Goal: Task Accomplishment & Management: Use online tool/utility

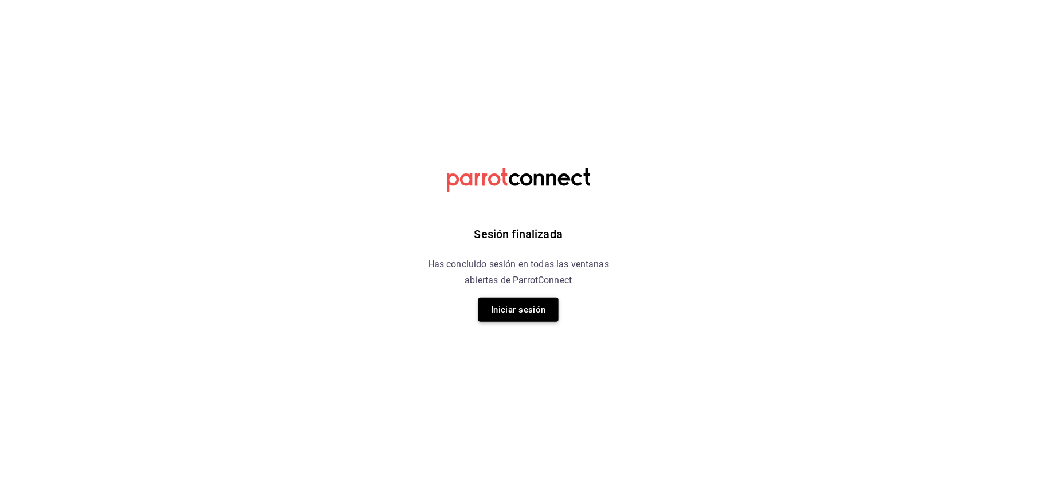
click at [511, 316] on button "Iniciar sesión" at bounding box center [518, 310] width 80 height 24
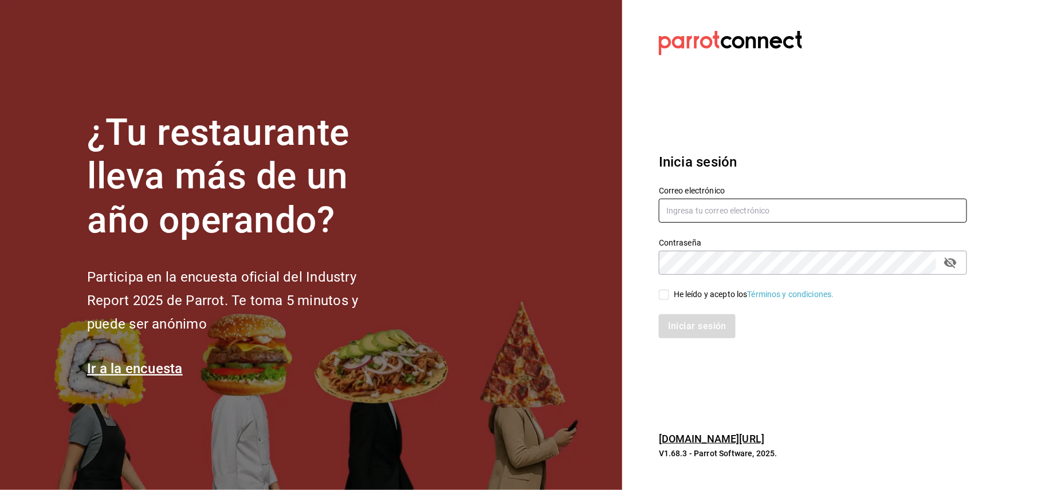
type input "cuerno.cdmx@grupocosteno.com"
click at [667, 295] on input "He leído y acepto los Términos y condiciones." at bounding box center [664, 295] width 10 height 10
checkbox input "true"
click at [687, 313] on div "Iniciar sesión" at bounding box center [806, 320] width 322 height 38
click at [701, 324] on button "Iniciar sesión" at bounding box center [698, 326] width 78 height 24
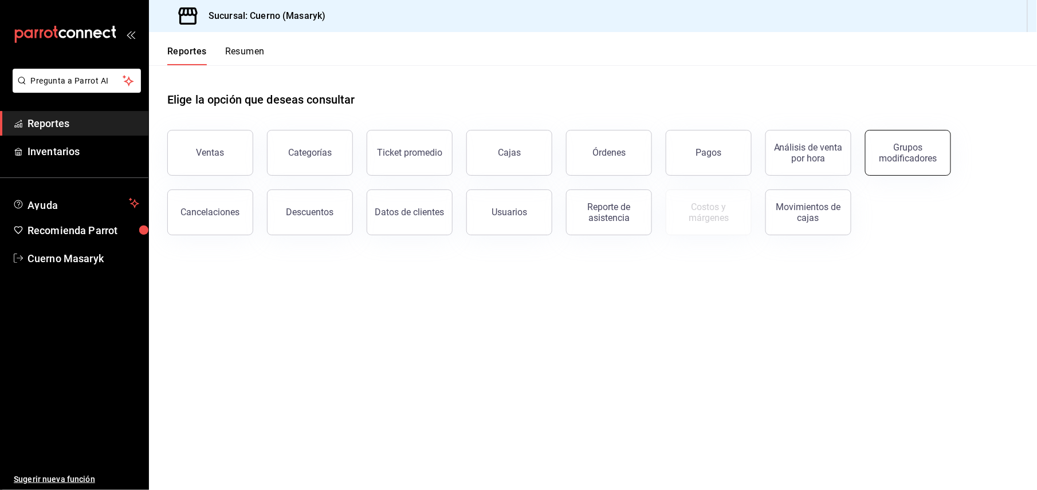
click at [875, 152] on button "Grupos modificadores" at bounding box center [908, 153] width 86 height 46
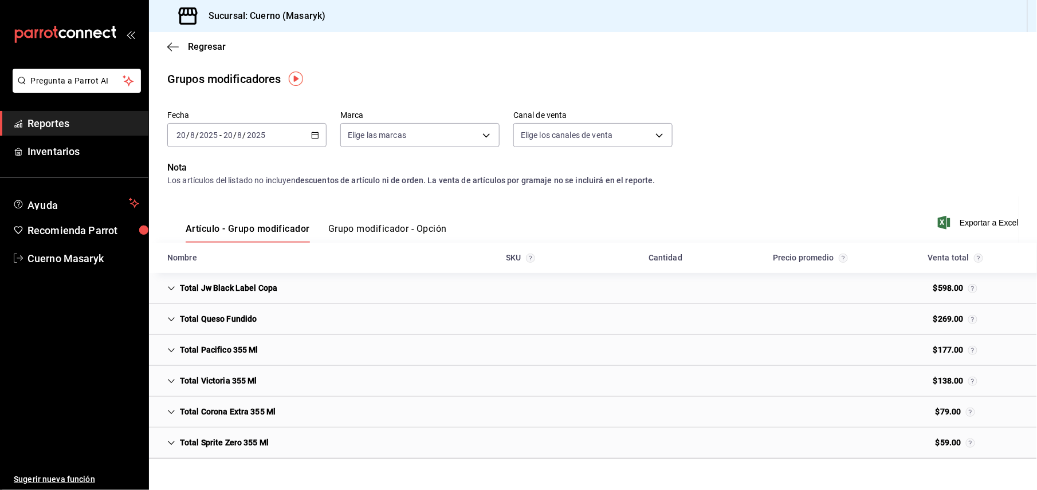
click at [279, 131] on div "[DATE] [DATE] - [DATE] [DATE]" at bounding box center [246, 135] width 159 height 24
click at [252, 269] on span "Rango de fechas" at bounding box center [221, 273] width 89 height 12
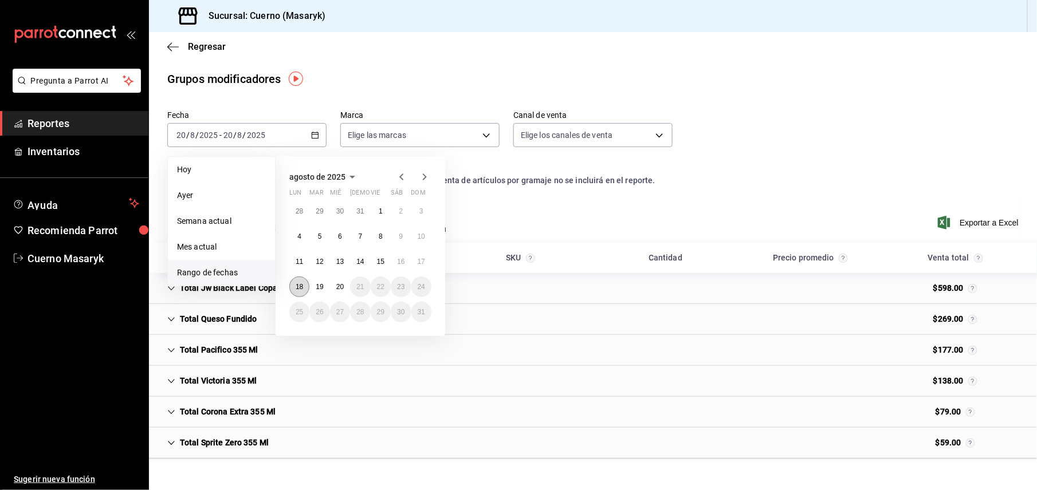
click at [299, 281] on button "18" at bounding box center [299, 287] width 20 height 21
click at [346, 285] on button "20" at bounding box center [340, 287] width 20 height 21
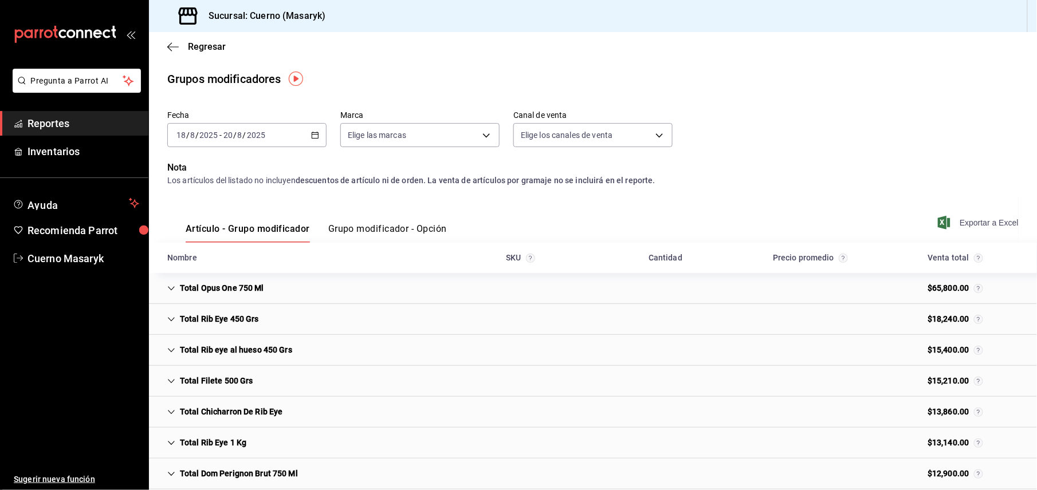
click at [964, 219] on span "Exportar a Excel" at bounding box center [979, 223] width 78 height 14
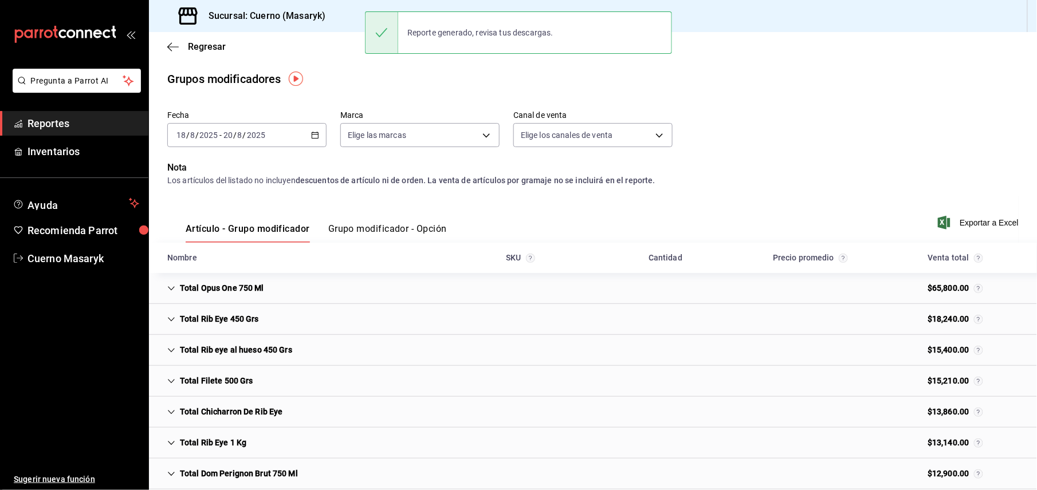
click at [416, 239] on button "Grupo modificador - Opción" at bounding box center [387, 232] width 119 height 19
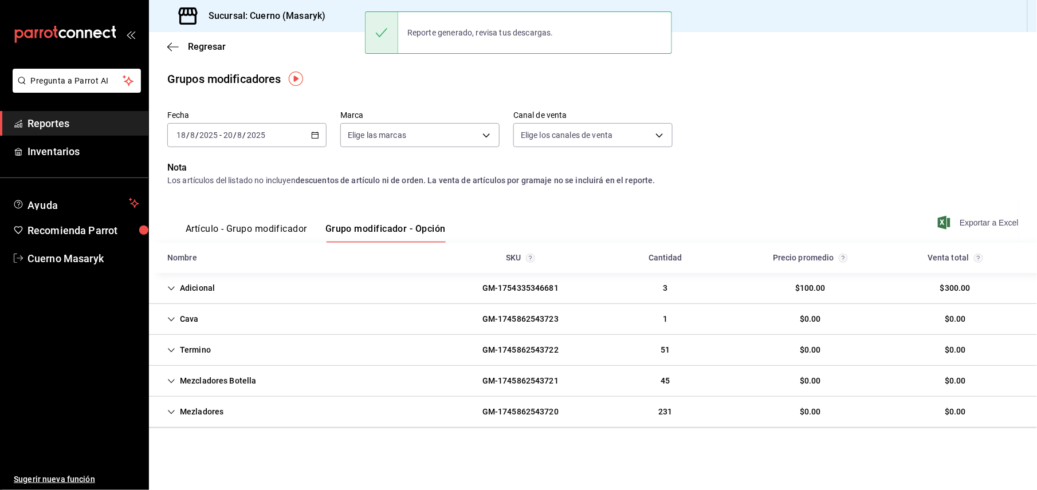
click at [983, 220] on span "Exportar a Excel" at bounding box center [979, 223] width 78 height 14
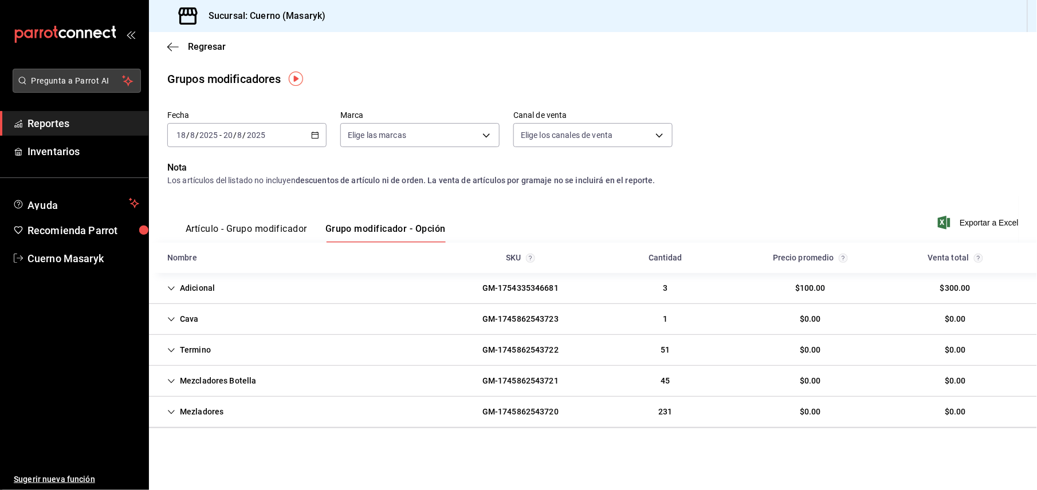
click at [81, 75] on span "Pregunta a Parrot AI" at bounding box center [76, 81] width 91 height 12
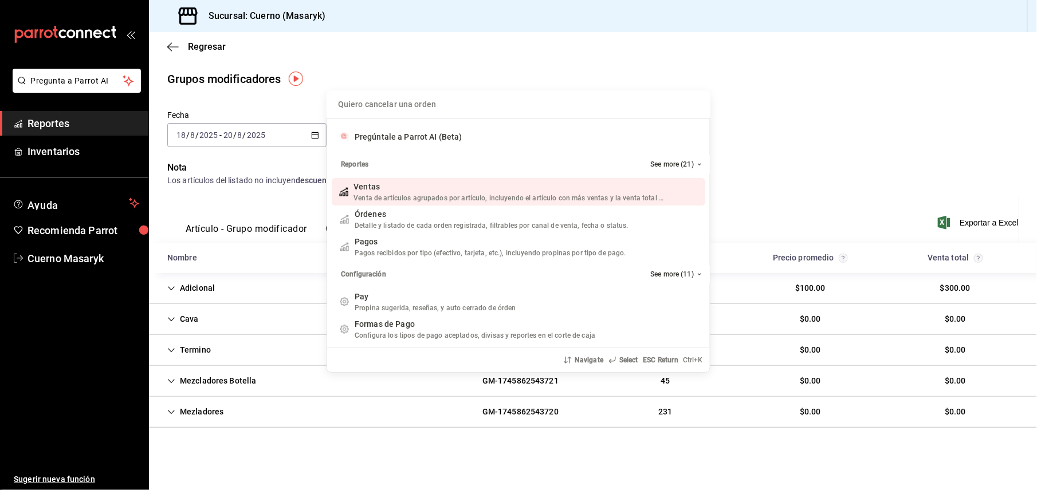
click at [65, 134] on div "Quiero cancelar una orden Pregúntale a Parrot AI (Beta) Reportes See more (21) …" at bounding box center [518, 245] width 1037 height 490
click at [58, 125] on span "Reportes" at bounding box center [83, 123] width 112 height 15
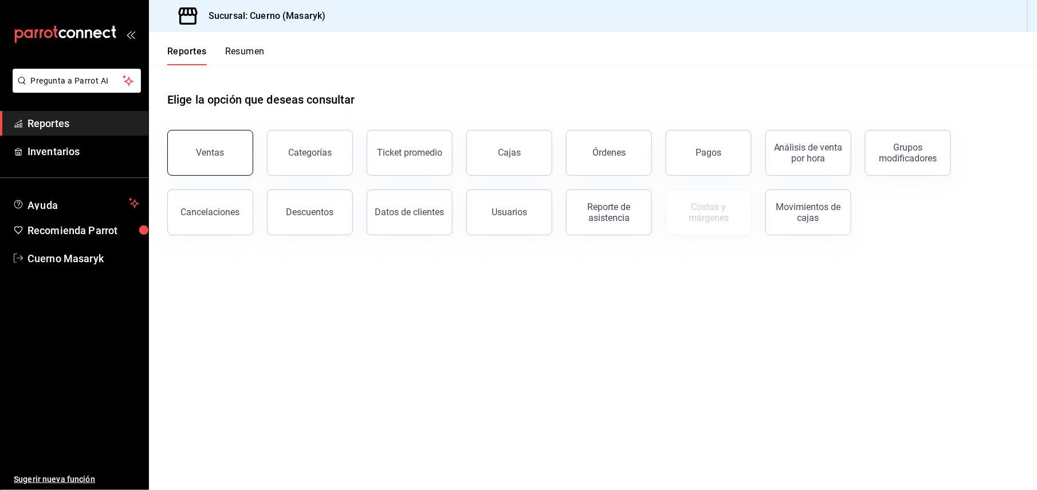
click at [221, 141] on button "Ventas" at bounding box center [210, 153] width 86 height 46
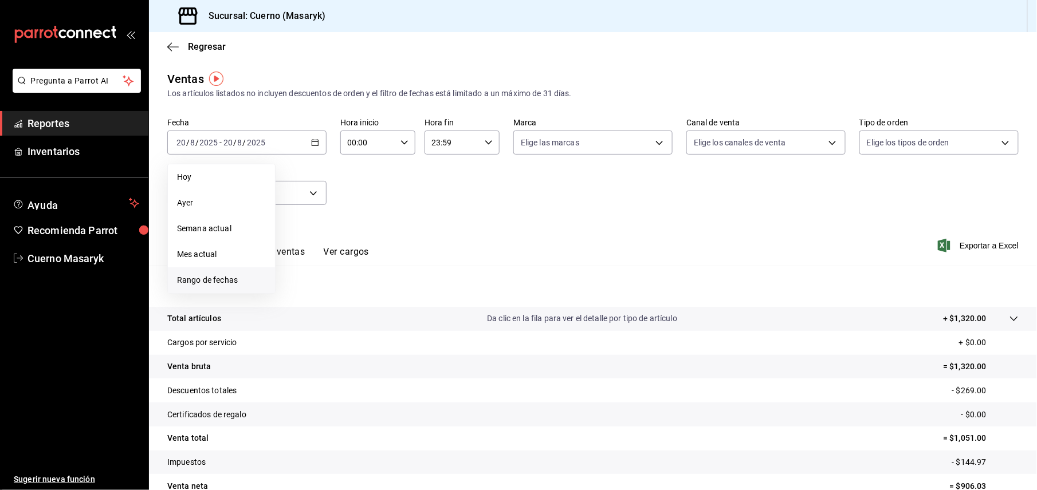
click at [238, 275] on span "Rango de fechas" at bounding box center [221, 280] width 89 height 12
click at [299, 293] on abbr "18" at bounding box center [298, 294] width 7 height 8
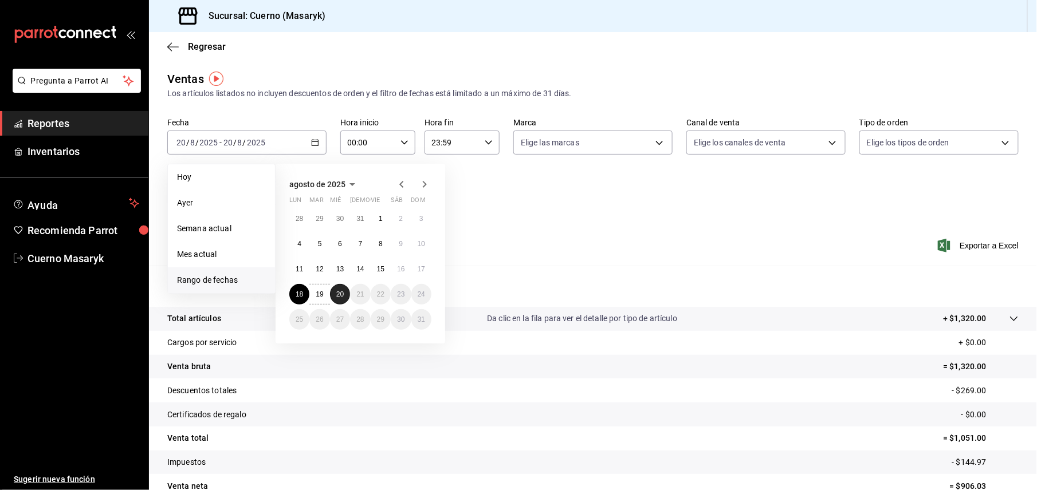
click at [342, 297] on abbr "20" at bounding box center [339, 294] width 7 height 8
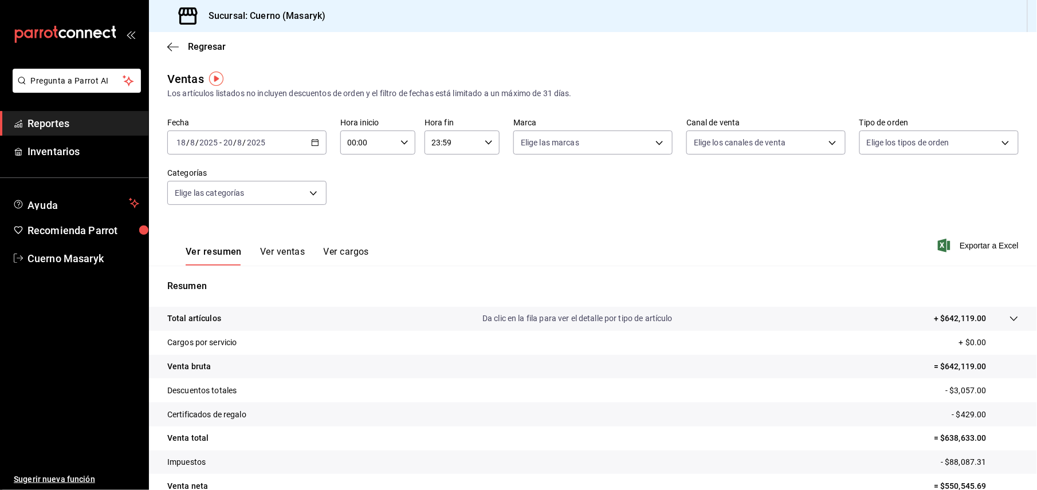
click at [404, 140] on icon "button" at bounding box center [404, 143] width 8 height 8
click at [360, 230] on span "05" at bounding box center [356, 232] width 19 height 9
type input "05:00"
click at [472, 145] on div at bounding box center [518, 245] width 1037 height 490
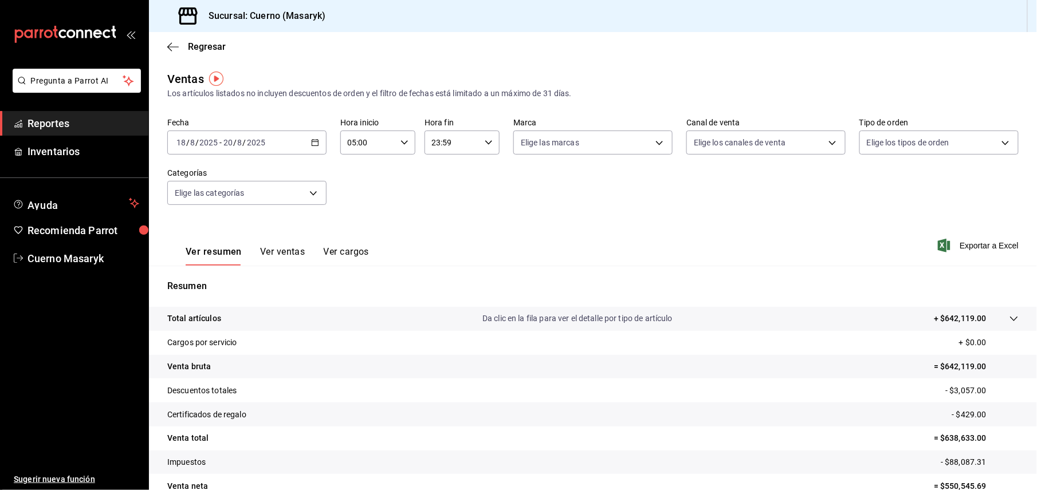
click at [484, 143] on icon "button" at bounding box center [488, 143] width 8 height 8
click at [444, 199] on span "05" at bounding box center [439, 199] width 19 height 9
click at [479, 173] on span "00" at bounding box center [476, 171] width 19 height 9
type input "05:00"
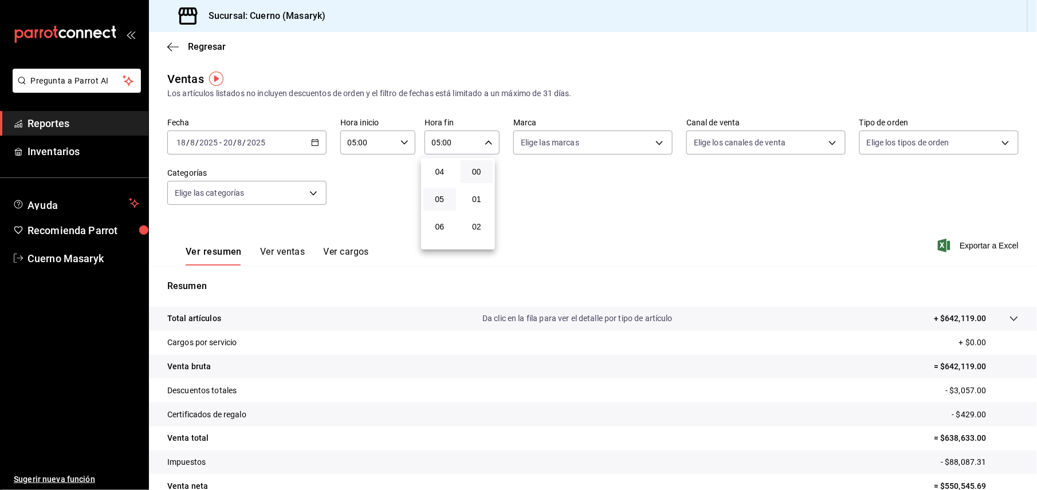
click at [992, 242] on div at bounding box center [518, 245] width 1037 height 490
click at [982, 243] on span "Exportar a Excel" at bounding box center [979, 246] width 78 height 14
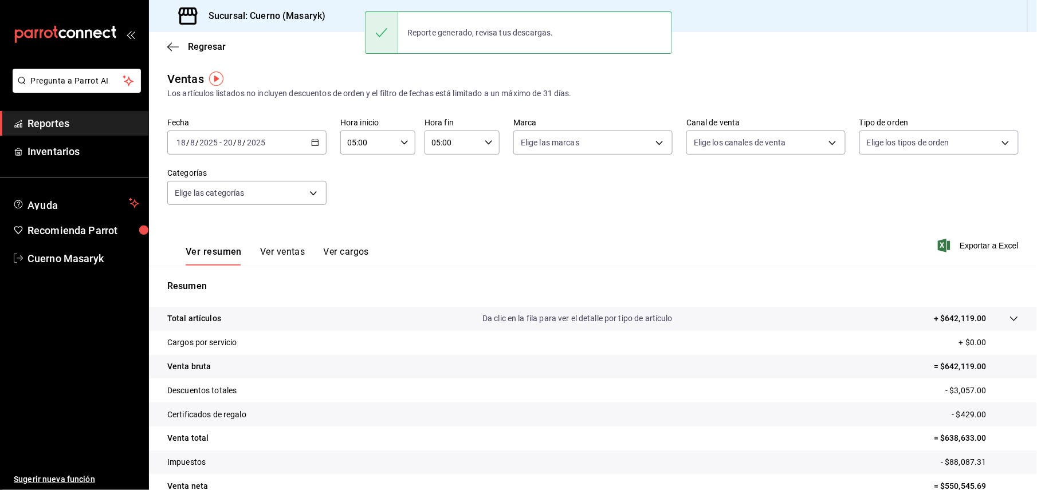
click at [292, 144] on div "[DATE] [DATE] - [DATE] [DATE]" at bounding box center [246, 143] width 159 height 24
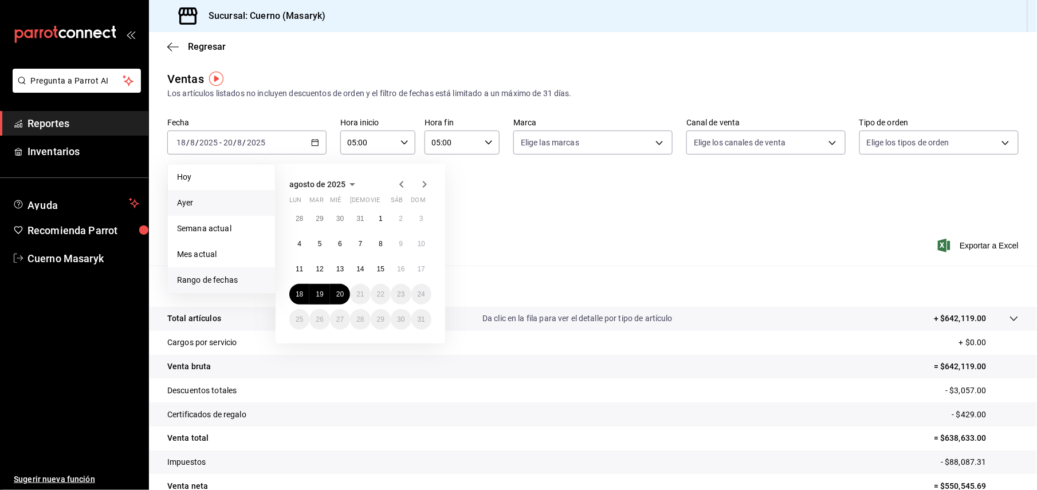
click at [229, 190] on li "Ayer" at bounding box center [221, 203] width 107 height 26
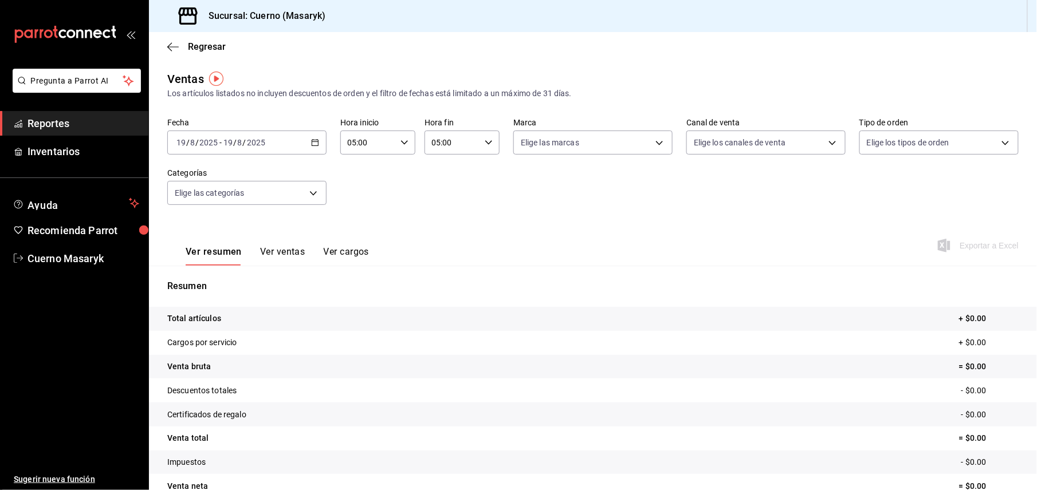
click at [608, 250] on div "Ver resumen Ver ventas Ver cargos Exportar a Excel" at bounding box center [593, 242] width 888 height 47
click at [317, 141] on div "[DATE] [DATE] - [DATE] [DATE]" at bounding box center [246, 143] width 159 height 24
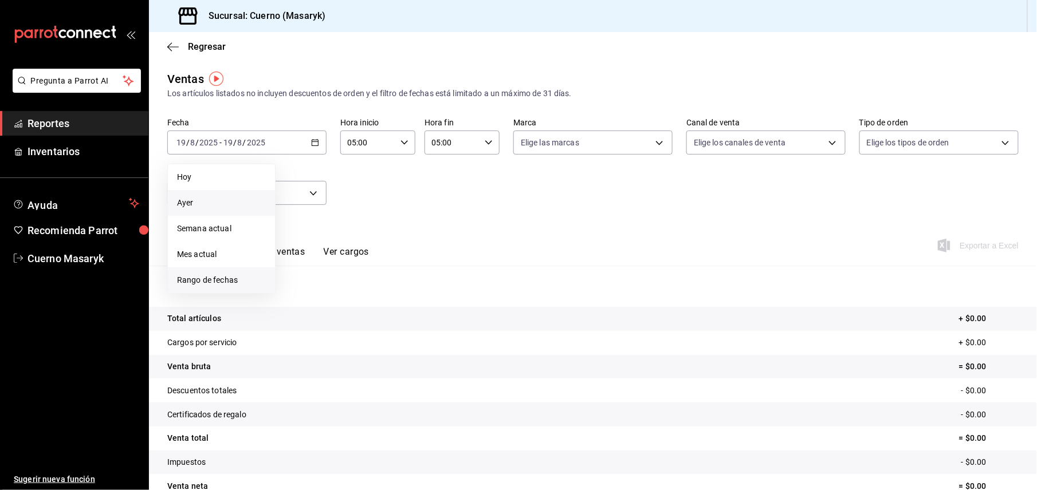
click at [204, 270] on li "Rango de fechas" at bounding box center [221, 280] width 107 height 26
click at [324, 298] on button "19" at bounding box center [319, 294] width 20 height 21
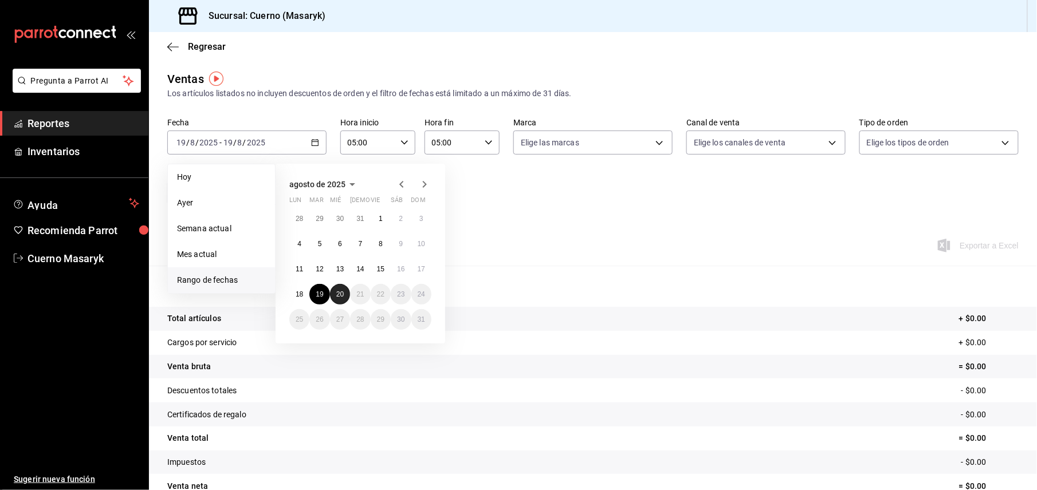
click at [349, 291] on button "20" at bounding box center [340, 294] width 20 height 21
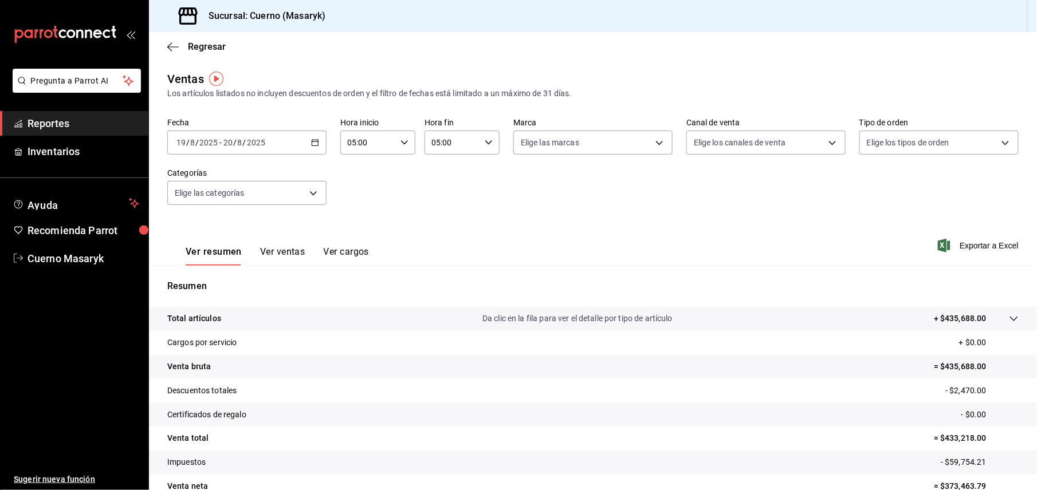
click at [967, 237] on div "Ver resumen Ver ventas Ver cargos Exportar a Excel" at bounding box center [593, 242] width 888 height 47
click at [977, 247] on span "Exportar a Excel" at bounding box center [979, 246] width 78 height 14
